Goal: Check status: Check status

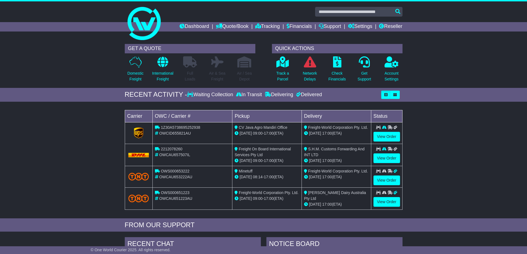
drag, startPoint x: 340, startPoint y: 134, endPoint x: 219, endPoint y: 122, distance: 121.8
click at [219, 122] on table "Carrier OWC / Carrier # Pickup Delivery Status 1Z30A5738695252938 OWCID655821AU…" at bounding box center [264, 160] width 278 height 100
click at [273, 134] on span "17:00" at bounding box center [269, 133] width 10 height 4
click at [434, 143] on div "Loading... No bookings found Carrier OWC / Carrier # Pickup Delivery Status 1Z3…" at bounding box center [263, 162] width 527 height 114
click at [337, 132] on div "[DATE] 17:00 (ETA)" at bounding box center [336, 133] width 65 height 6
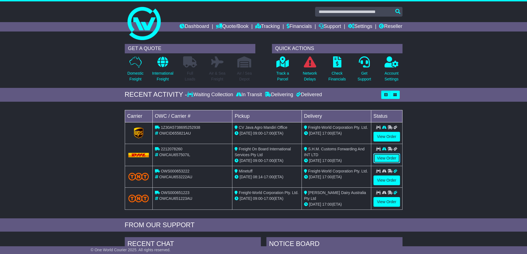
drag, startPoint x: 389, startPoint y: 160, endPoint x: 370, endPoint y: 169, distance: 20.9
click at [389, 160] on link "View Order" at bounding box center [386, 158] width 27 height 10
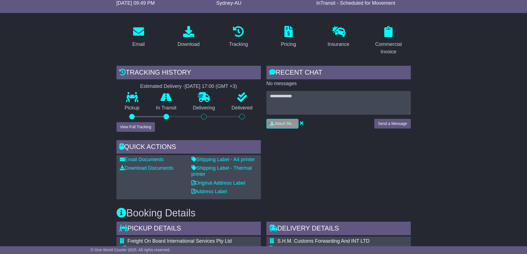
scroll to position [46, 0]
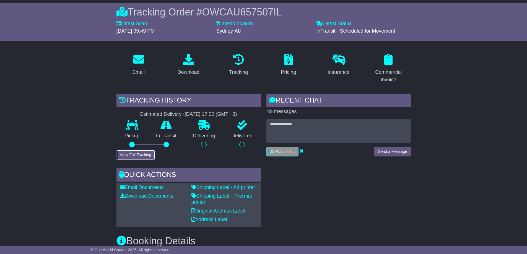
click at [145, 154] on button "View Full Tracking" at bounding box center [135, 155] width 38 height 10
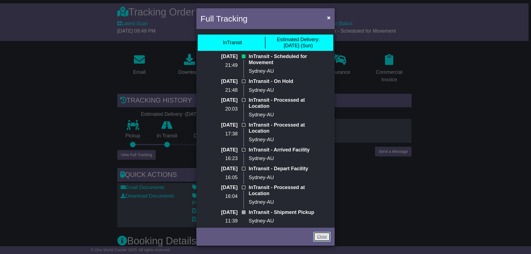
click at [322, 232] on link "Close" at bounding box center [321, 237] width 17 height 10
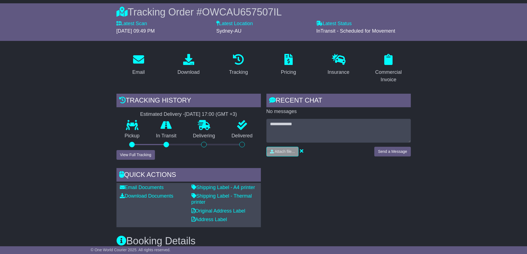
click at [337, 184] on div "RECENT CHAT Loading... No messages Attach file..." at bounding box center [338, 160] width 150 height 133
